Goal: Information Seeking & Learning: Find specific page/section

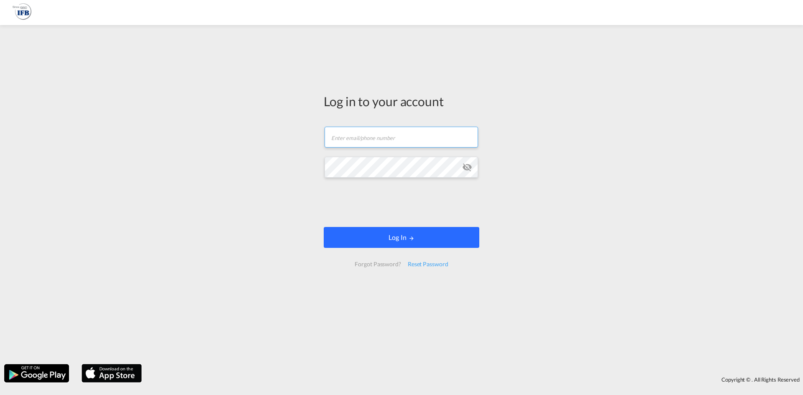
type input "[PERSON_NAME][EMAIL_ADDRESS][PERSON_NAME][DOMAIN_NAME]"
click at [368, 240] on button "Log In" at bounding box center [402, 237] width 156 height 21
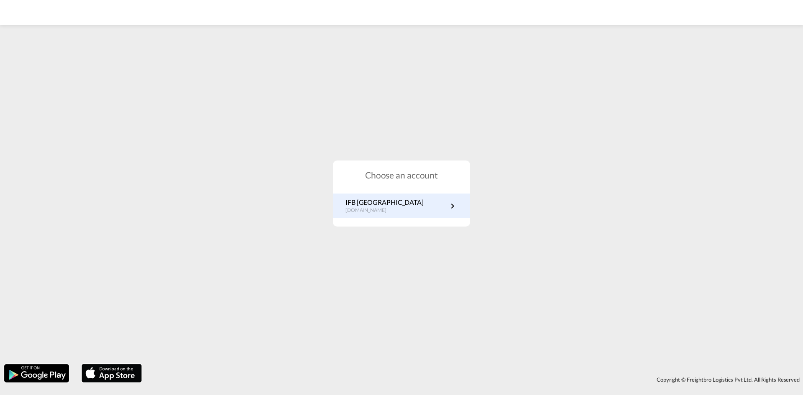
click at [409, 205] on link "IFB Germany [DOMAIN_NAME]" at bounding box center [401, 206] width 112 height 16
